Goal: Transaction & Acquisition: Purchase product/service

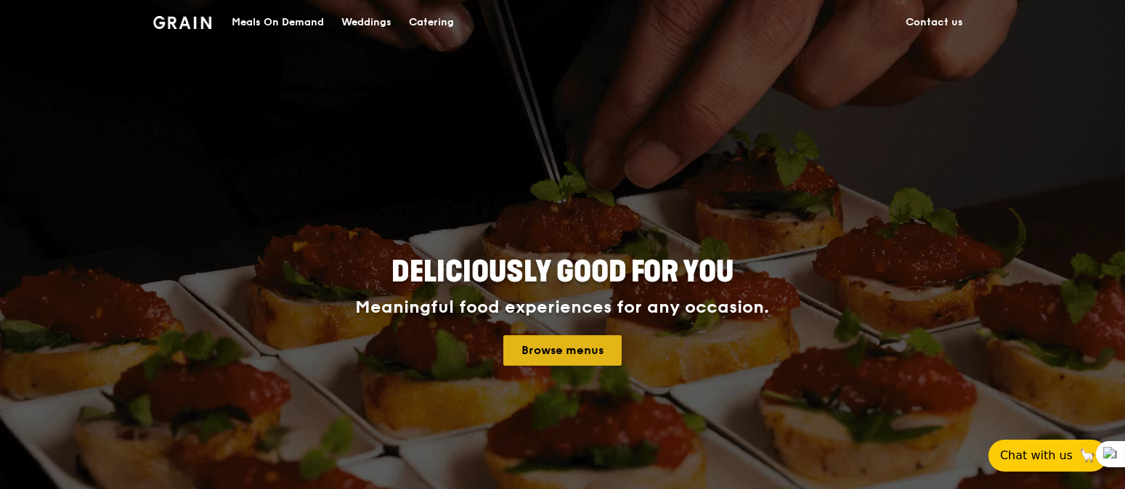
click at [558, 346] on link "Browse menus" at bounding box center [562, 350] width 118 height 30
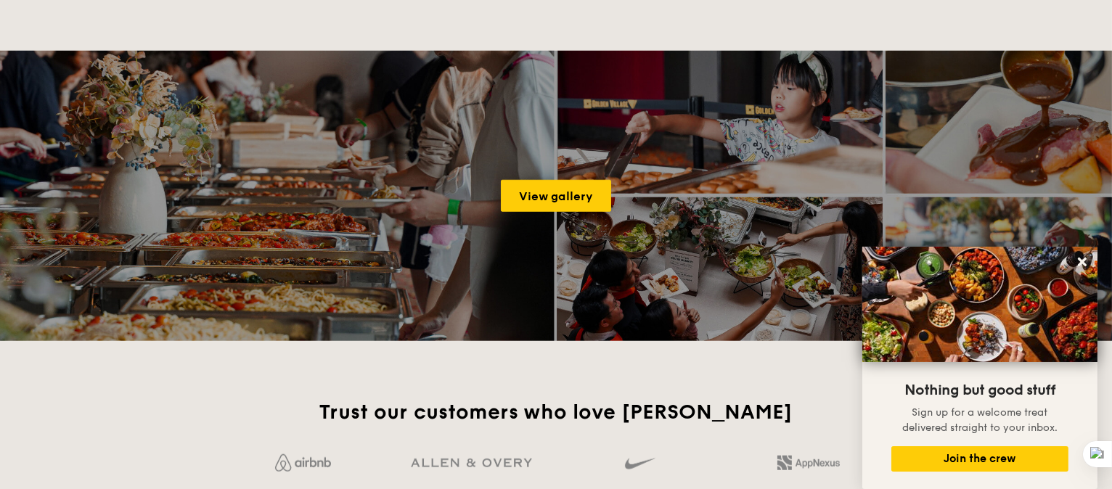
scroll to position [2324, 0]
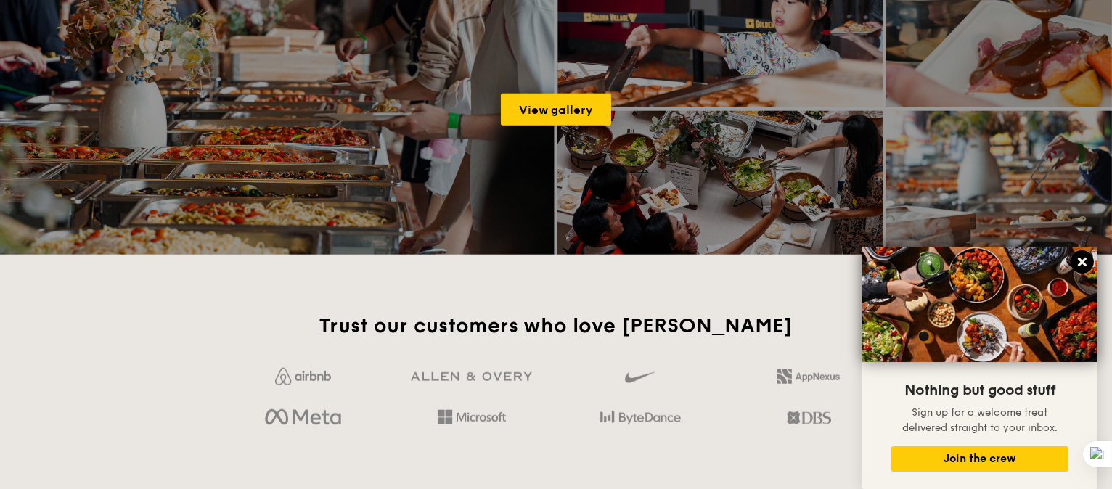
click at [1089, 257] on icon at bounding box center [1082, 262] width 13 height 13
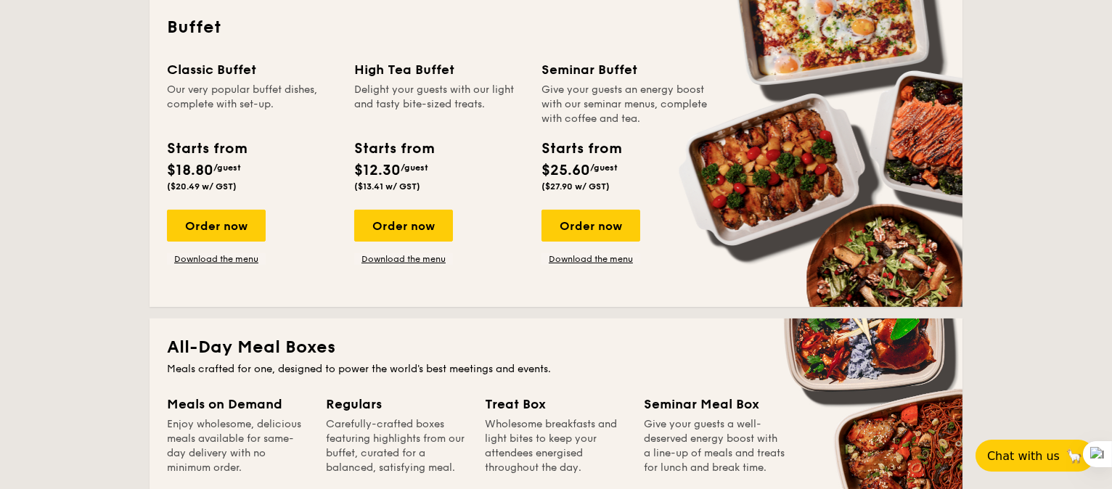
scroll to position [193, 0]
